Goal: Register for event/course

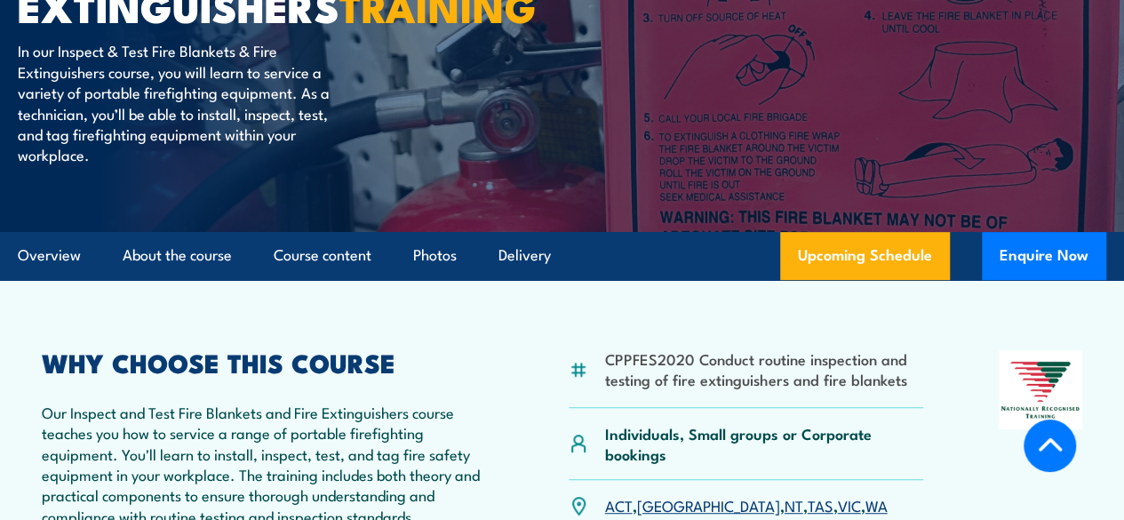
scroll to position [309, 0]
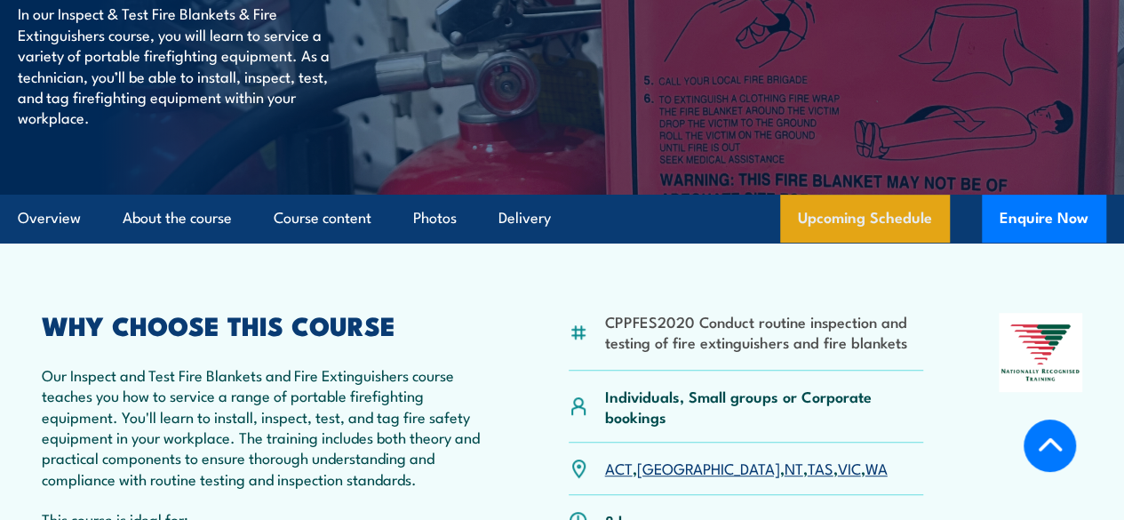
click at [887, 243] on link "Upcoming Schedule" at bounding box center [865, 219] width 170 height 48
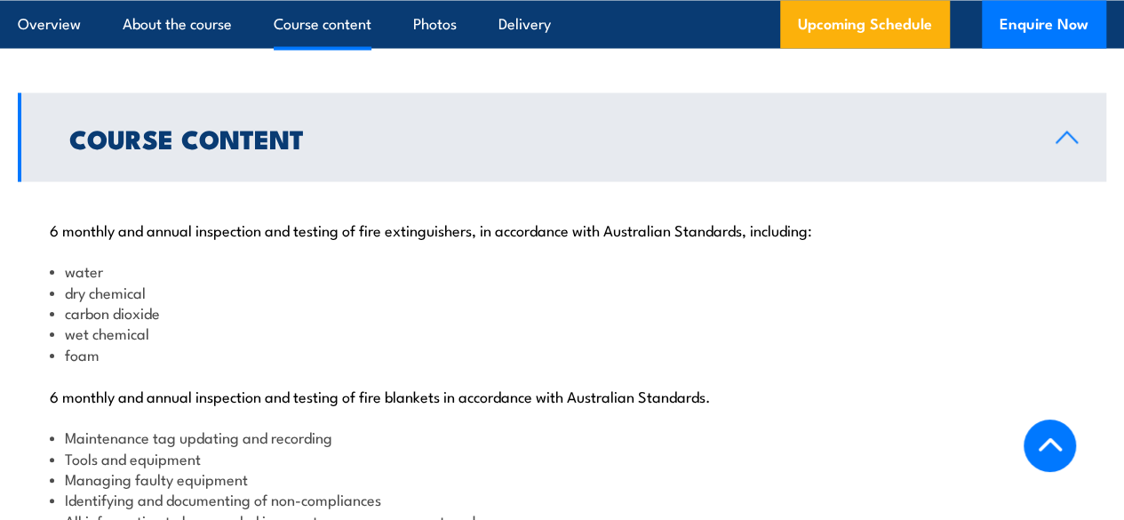
scroll to position [1806, 0]
